Goal: Transaction & Acquisition: Purchase product/service

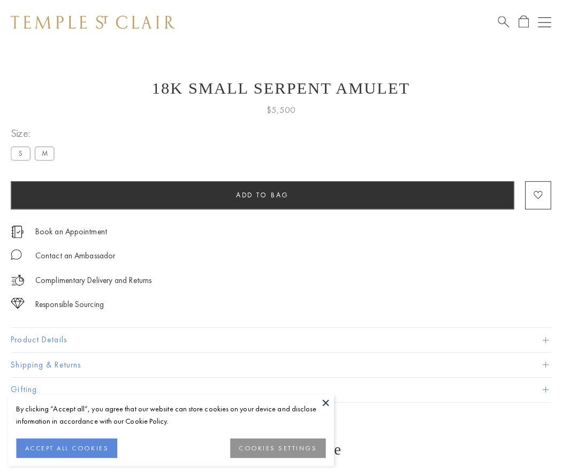
scroll to position [10, 0]
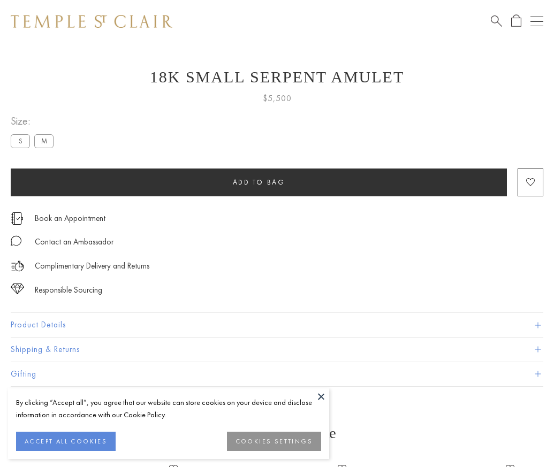
click at [258, 182] on span "Add to bag" at bounding box center [259, 182] width 52 height 9
